Goal: Check status: Check status

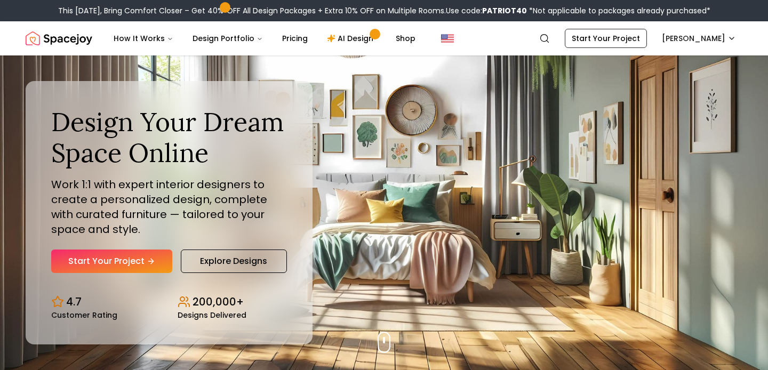
click at [677, 50] on nav "Spacejoy Search SH How It Works Design Portfolio Pricing AI Design Shop Search …" at bounding box center [384, 38] width 717 height 34
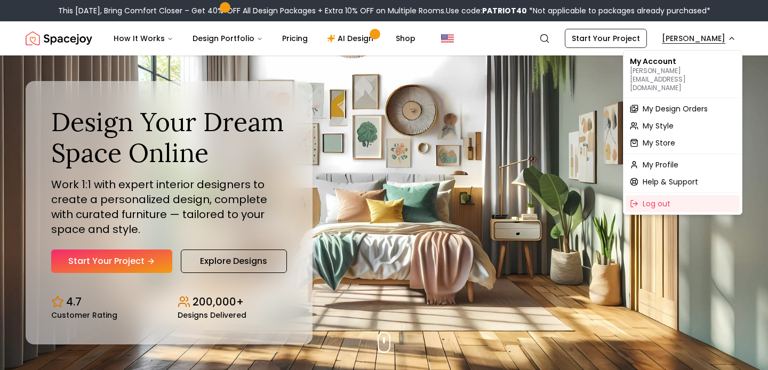
click at [667, 104] on span "My Design Orders" at bounding box center [675, 109] width 65 height 11
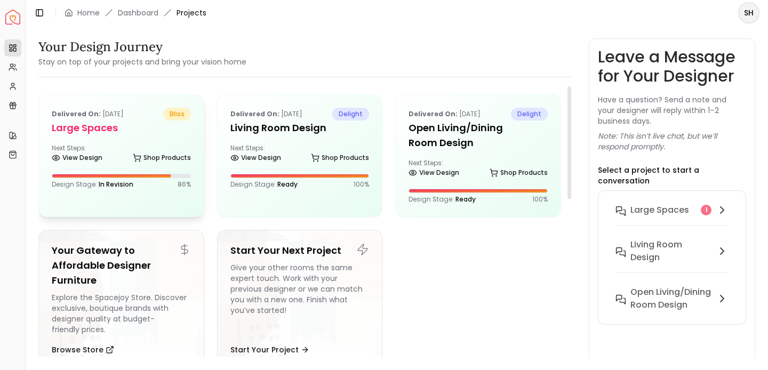
click at [111, 182] on span "In Revision" at bounding box center [116, 184] width 35 height 9
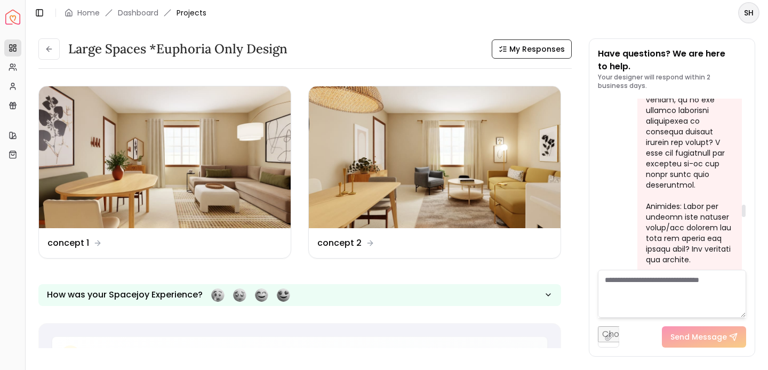
scroll to position [1465, 0]
click at [68, 241] on dd "concept 1" at bounding box center [68, 243] width 42 height 13
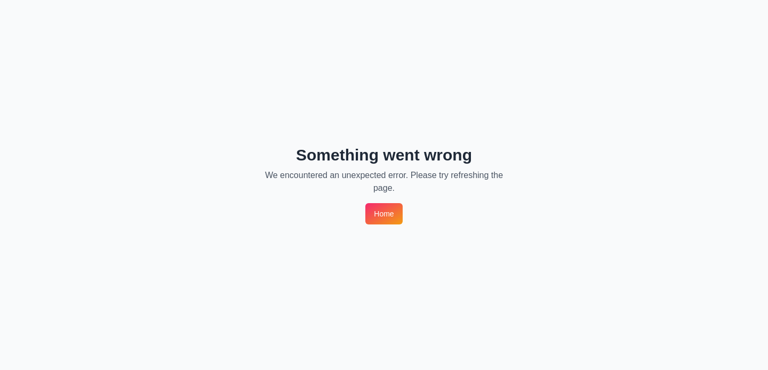
click at [381, 210] on link "Home" at bounding box center [383, 213] width 37 height 21
